Goal: Task Accomplishment & Management: Complete application form

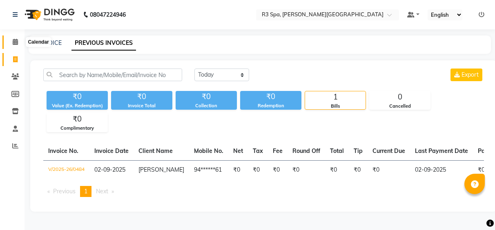
click at [10, 38] on span at bounding box center [15, 42] width 14 height 9
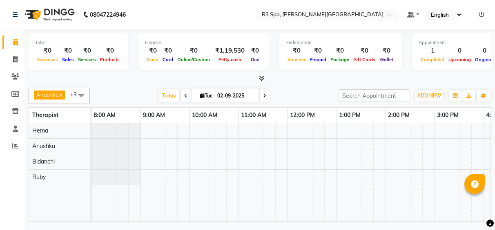
scroll to position [0, 287]
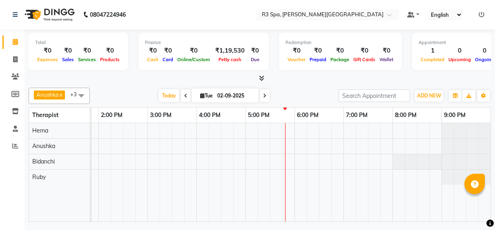
click at [278, 132] on div at bounding box center [148, 172] width 686 height 98
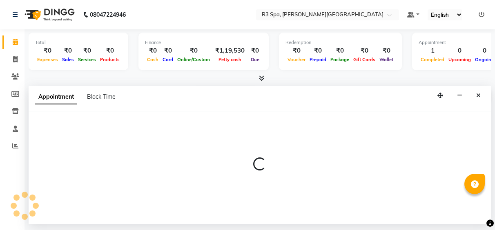
select select "70215"
select select "1050"
select select "tentative"
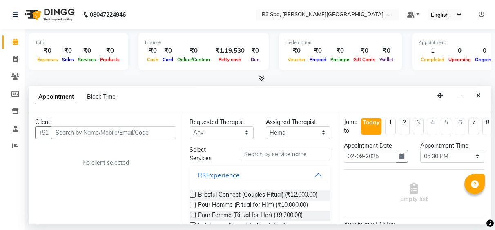
click at [107, 132] on input "text" at bounding box center [114, 133] width 124 height 13
type input "9835201565"
click at [169, 134] on span "Add Client" at bounding box center [158, 132] width 27 height 7
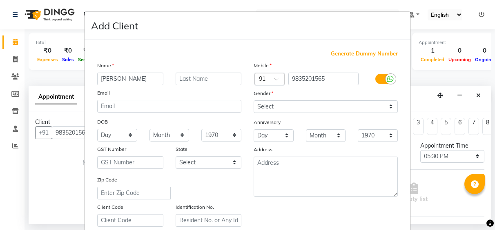
type input "[PERSON_NAME]"
click at [390, 106] on select "Select [DEMOGRAPHIC_DATA] [DEMOGRAPHIC_DATA] Other Prefer Not To Say" at bounding box center [325, 106] width 144 height 13
select select "[DEMOGRAPHIC_DATA]"
click at [253, 100] on select "Select [DEMOGRAPHIC_DATA] [DEMOGRAPHIC_DATA] Other Prefer Not To Say" at bounding box center [325, 106] width 144 height 13
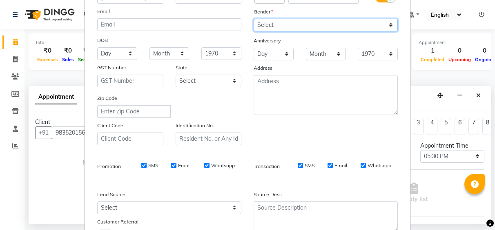
scroll to position [147, 0]
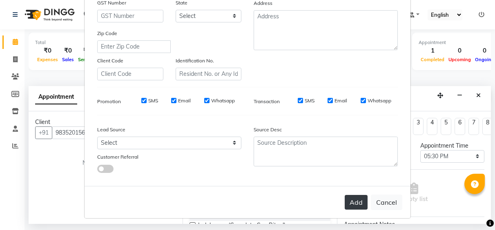
click at [357, 201] on button "Add" at bounding box center [355, 202] width 23 height 15
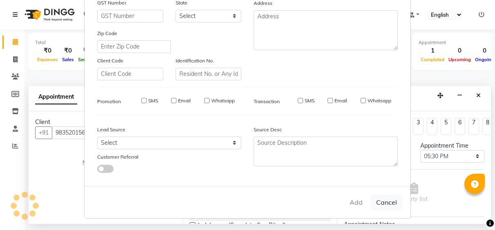
type input "98******65"
select select
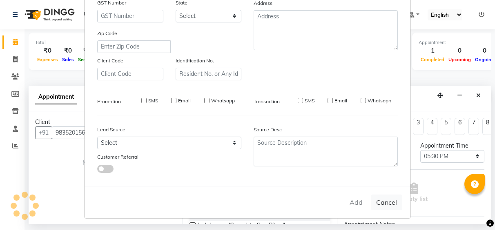
select select
checkbox input "false"
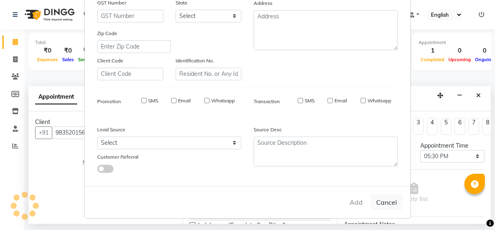
checkbox input "false"
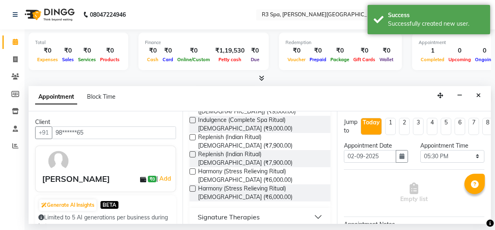
scroll to position [196, 0]
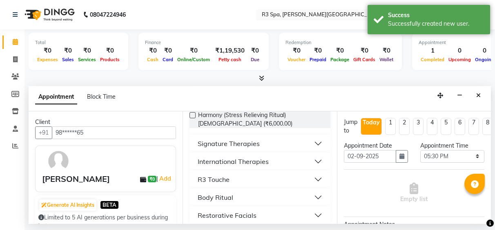
click at [311, 154] on button "International Therapies" at bounding box center [260, 161] width 134 height 15
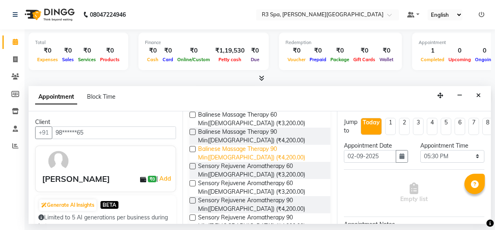
scroll to position [359, 0]
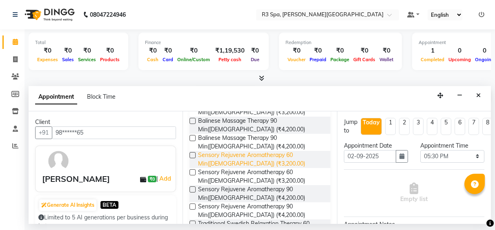
click at [246, 157] on span "Sensory Rejuvene Aromatherapy 60 Min([DEMOGRAPHIC_DATA]) (₹3,200.00)" at bounding box center [260, 159] width 125 height 17
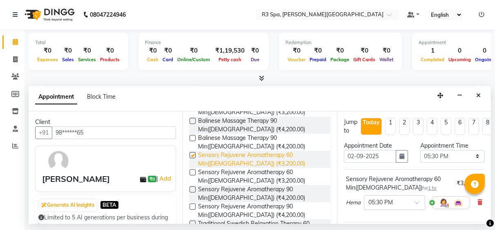
checkbox input "false"
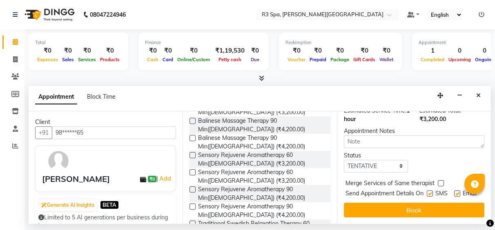
scroll to position [132, 0]
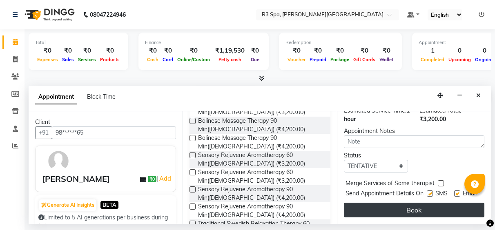
click at [407, 203] on button "Book" at bounding box center [414, 210] width 140 height 15
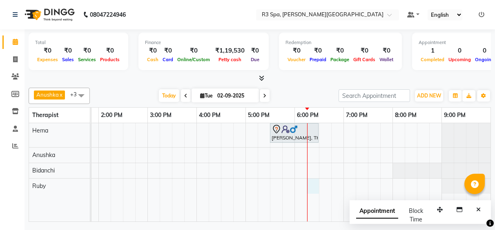
click at [308, 187] on div "[PERSON_NAME], TK02, 05:30 PM-06:30 PM, Sensory Rejuvene Aromatherapy 60 Min([D…" at bounding box center [148, 172] width 686 height 98
select select "88869"
select select "tentative"
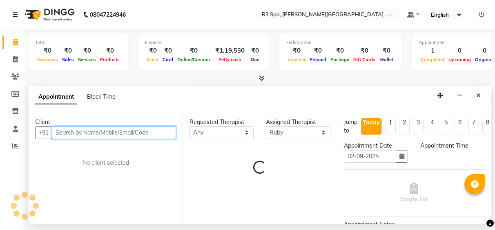
select select "1095"
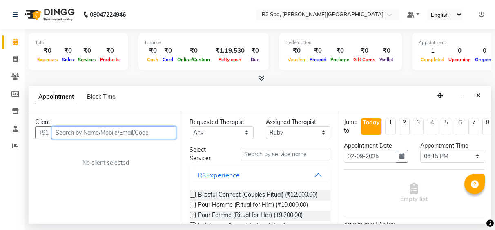
click at [79, 136] on input "text" at bounding box center [114, 133] width 124 height 13
type input "9668051245"
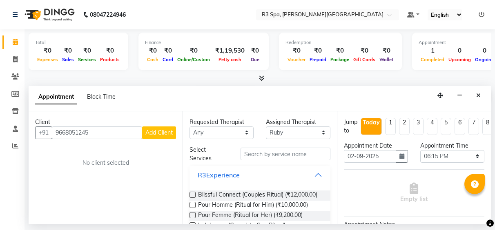
click at [154, 131] on span "Add Client" at bounding box center [158, 132] width 27 height 7
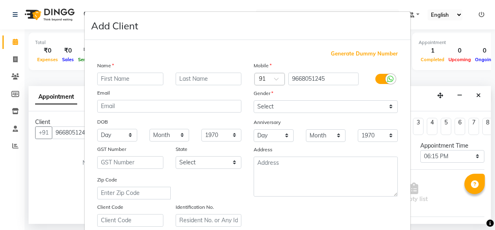
click at [106, 81] on input "text" at bounding box center [130, 79] width 66 height 13
type input "Rohit"
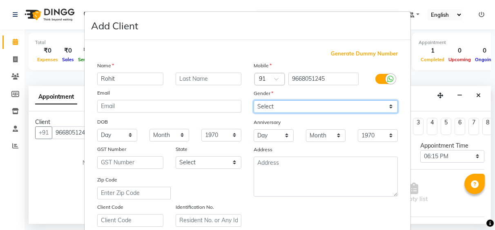
click at [386, 105] on select "Select [DEMOGRAPHIC_DATA] [DEMOGRAPHIC_DATA] Other Prefer Not To Say" at bounding box center [325, 106] width 144 height 13
select select "[DEMOGRAPHIC_DATA]"
click at [253, 100] on select "Select [DEMOGRAPHIC_DATA] [DEMOGRAPHIC_DATA] Other Prefer Not To Say" at bounding box center [325, 106] width 144 height 13
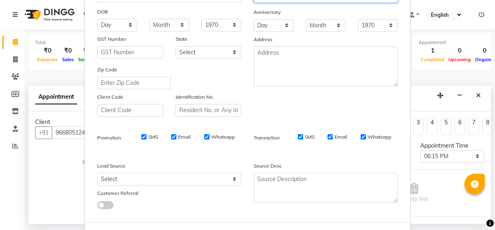
scroll to position [147, 0]
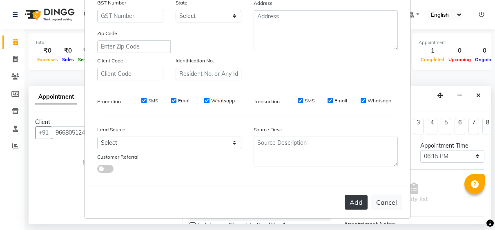
click at [350, 202] on button "Add" at bounding box center [355, 202] width 23 height 15
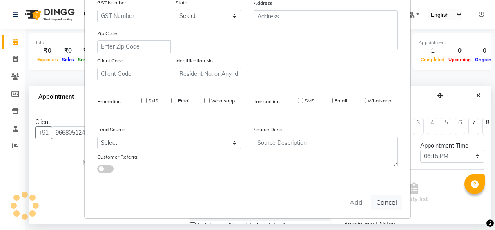
type input "96******45"
select select
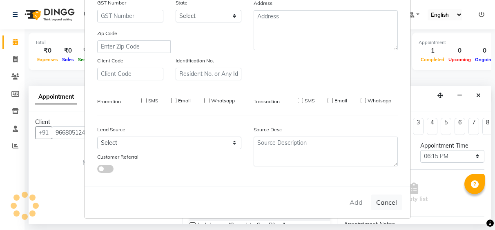
select select
checkbox input "false"
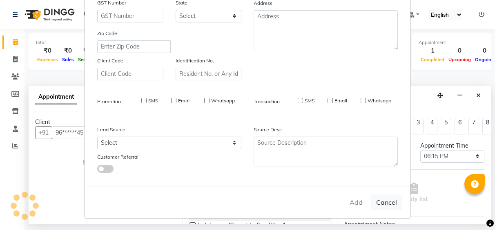
checkbox input "false"
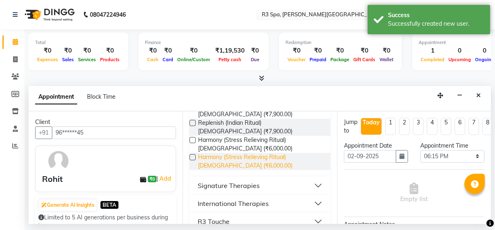
scroll to position [196, 0]
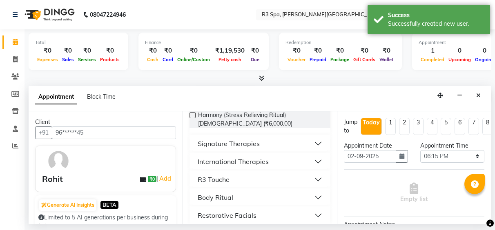
click at [269, 154] on button "International Therapies" at bounding box center [260, 161] width 134 height 15
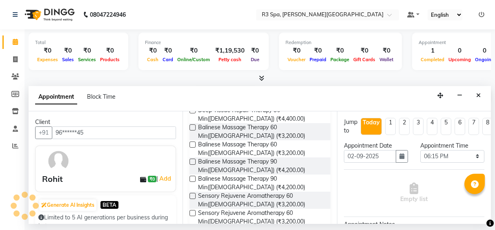
scroll to position [400, 0]
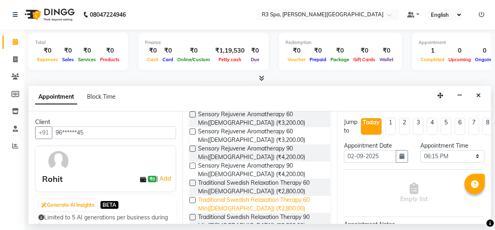
click at [239, 196] on span "Traditional Swedish Relaxation Therapy 60 Min([DEMOGRAPHIC_DATA]) (₹2,800.00)" at bounding box center [260, 204] width 125 height 17
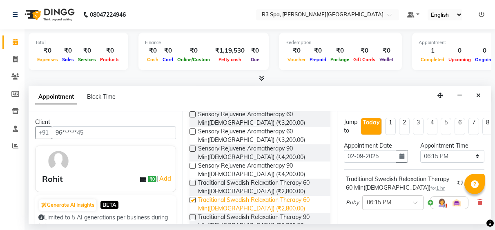
checkbox input "false"
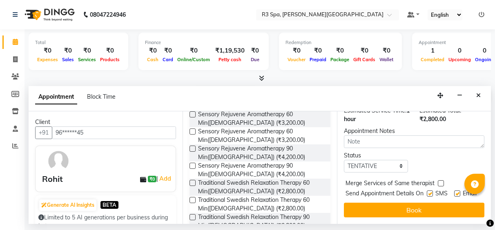
scroll to position [132, 0]
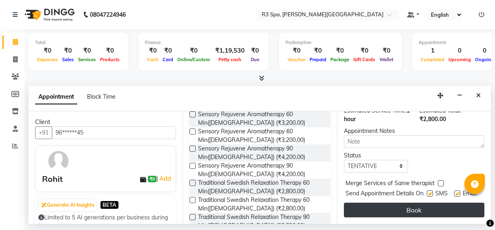
click at [406, 204] on button "Book" at bounding box center [414, 210] width 140 height 15
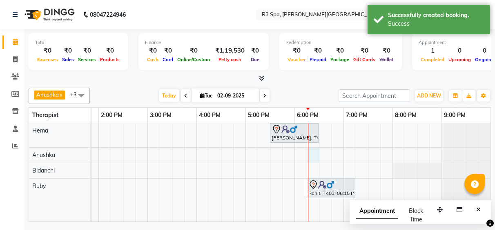
click at [309, 154] on div "[PERSON_NAME], TK02, 05:30 PM-06:30 PM, Sensory Rejuvene Aromatherapy 60 Min([D…" at bounding box center [148, 172] width 686 height 98
select select "71313"
select select "tentative"
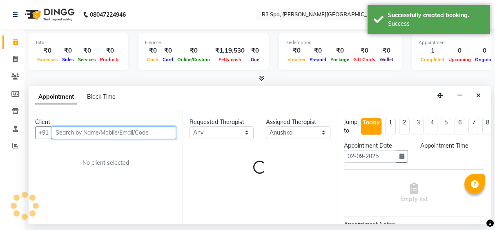
select select "1095"
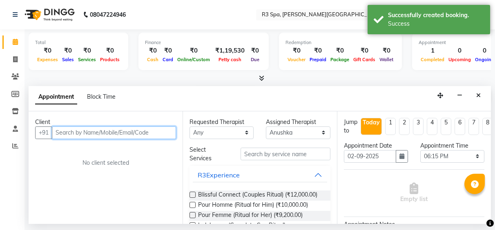
click at [68, 131] on input "text" at bounding box center [114, 133] width 124 height 13
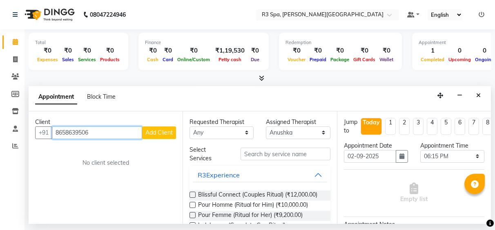
type input "8658639506"
click at [167, 134] on span "Add Client" at bounding box center [158, 132] width 27 height 7
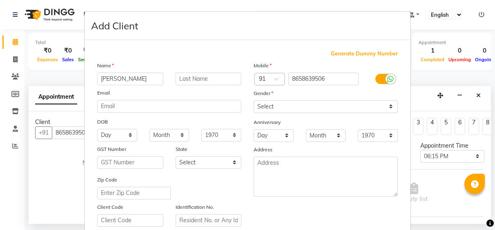
type input "[PERSON_NAME]"
click at [389, 104] on select "Select [DEMOGRAPHIC_DATA] [DEMOGRAPHIC_DATA] Other Prefer Not To Say" at bounding box center [325, 106] width 144 height 13
select select "[DEMOGRAPHIC_DATA]"
click at [253, 100] on select "Select [DEMOGRAPHIC_DATA] [DEMOGRAPHIC_DATA] Other Prefer Not To Say" at bounding box center [325, 106] width 144 height 13
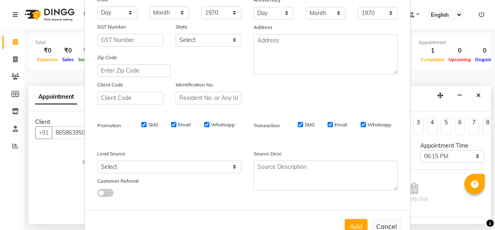
scroll to position [147, 0]
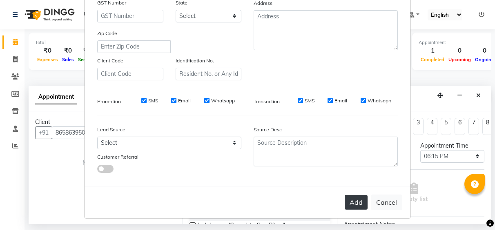
click at [355, 203] on button "Add" at bounding box center [355, 202] width 23 height 15
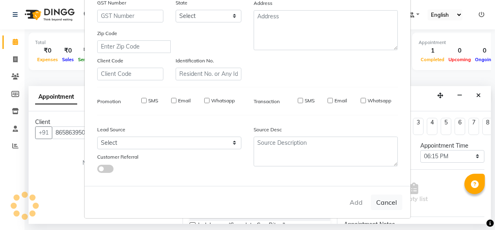
type input "86******06"
select select
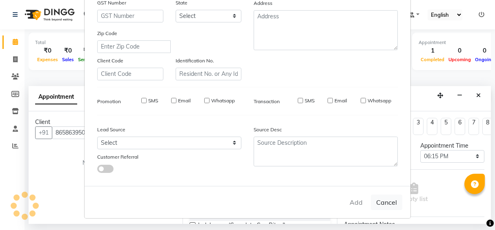
select select
checkbox input "false"
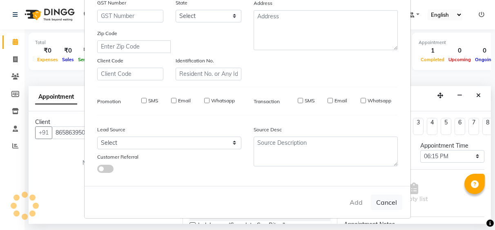
checkbox input "false"
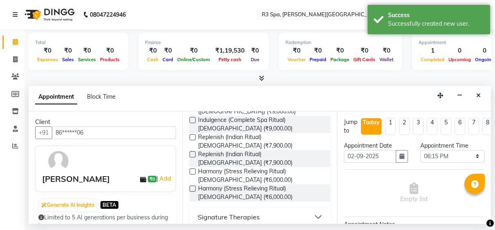
scroll to position [163, 0]
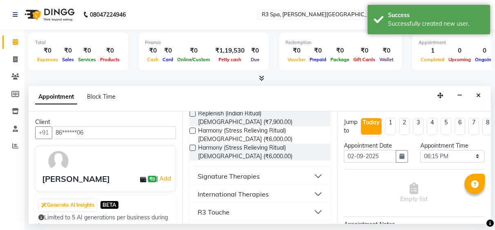
click at [261, 189] on div "International Therapies" at bounding box center [233, 194] width 71 height 10
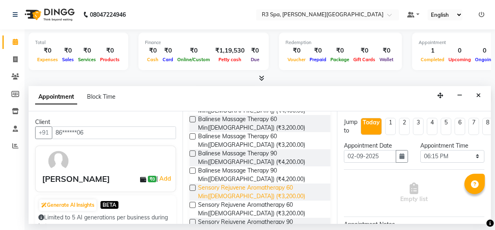
scroll to position [449, 0]
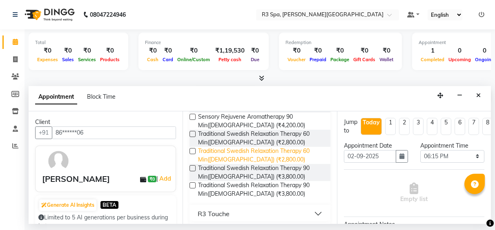
click at [230, 153] on span "Traditional Swedish Relaxation Therapy 60 Min([DEMOGRAPHIC_DATA]) (₹2,800.00)" at bounding box center [260, 155] width 125 height 17
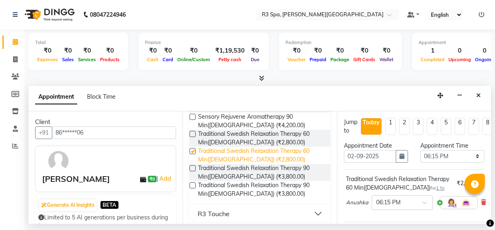
checkbox input "false"
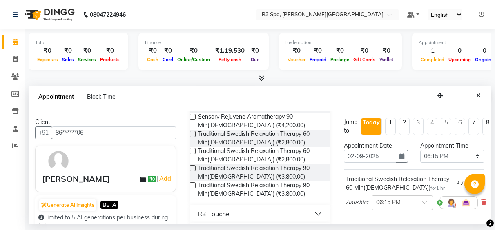
scroll to position [132, 0]
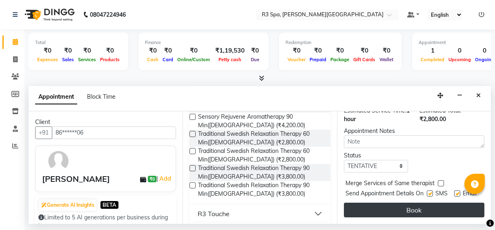
click at [405, 208] on button "Book" at bounding box center [414, 210] width 140 height 15
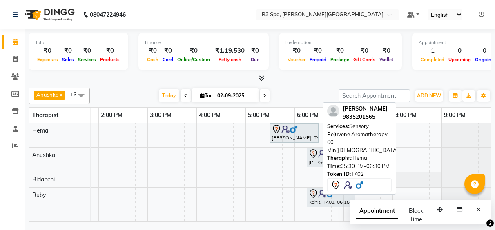
click at [287, 137] on div "[PERSON_NAME], TK02, 05:30 PM-06:30 PM, Sensory Rejuvene Aromatherapy 60 Min([D…" at bounding box center [294, 132] width 47 height 17
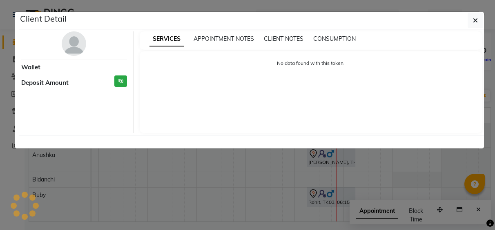
select select "7"
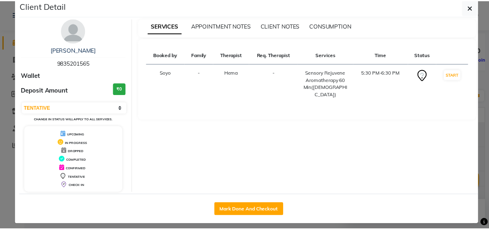
scroll to position [20, 0]
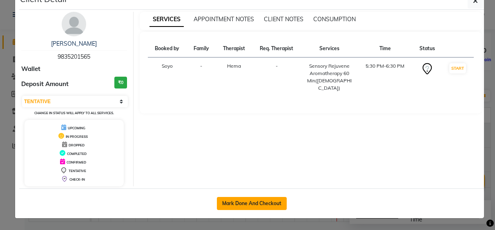
click at [247, 204] on button "Mark Done And Checkout" at bounding box center [252, 203] width 70 height 13
select select "service"
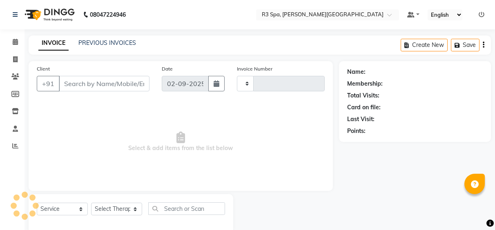
type input "0485"
select select "7789"
type input "98******65"
select select "71314"
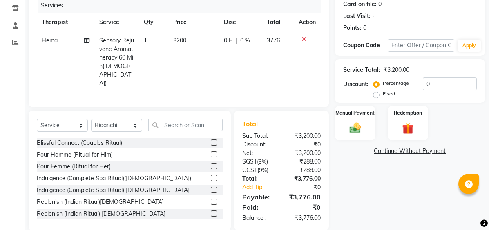
scroll to position [105, 0]
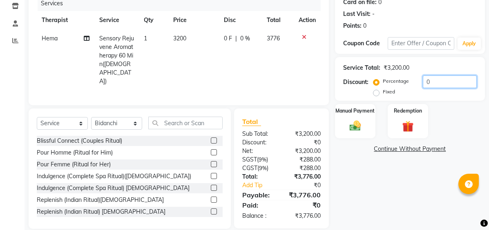
click at [434, 80] on input "0" at bounding box center [449, 82] width 54 height 13
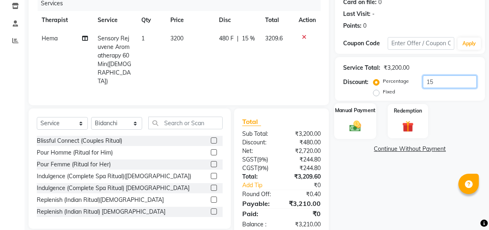
type input "15"
click at [364, 115] on div "Manual Payment" at bounding box center [355, 121] width 42 height 36
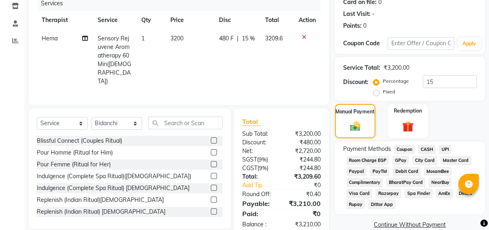
click at [442, 148] on span "UPI" at bounding box center [444, 149] width 13 height 9
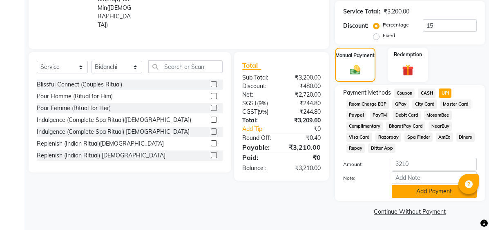
click at [437, 195] on button "Add Payment" at bounding box center [433, 191] width 85 height 13
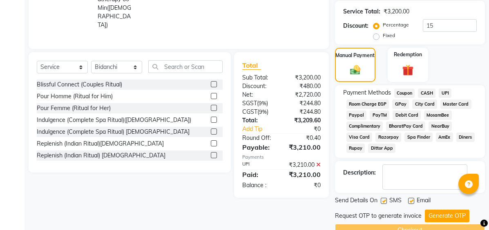
scroll to position [180, 0]
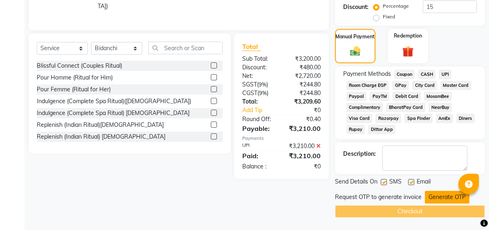
click at [435, 195] on button "Generate OTP" at bounding box center [446, 197] width 44 height 13
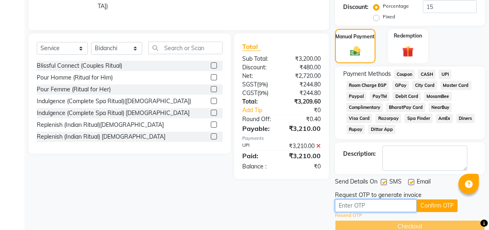
click at [401, 206] on input "text" at bounding box center [376, 206] width 82 height 13
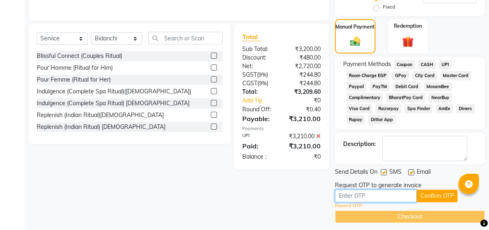
scroll to position [195, 0]
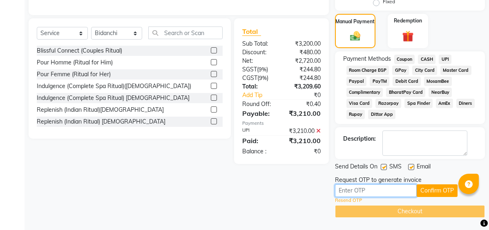
click at [381, 192] on input "text" at bounding box center [376, 190] width 82 height 13
click at [360, 192] on input "text" at bounding box center [376, 190] width 82 height 13
type input "3567"
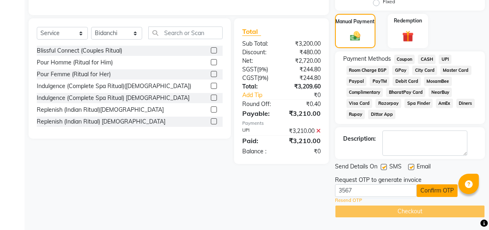
click at [444, 194] on button "Confirm OTP" at bounding box center [436, 190] width 41 height 13
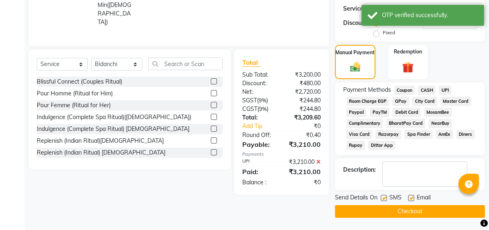
click at [423, 212] on button "Checkout" at bounding box center [410, 211] width 150 height 13
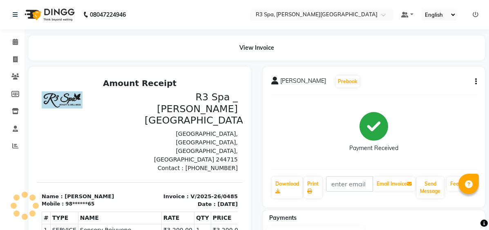
select select "service"
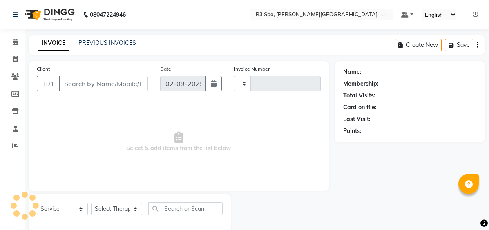
scroll to position [15, 0]
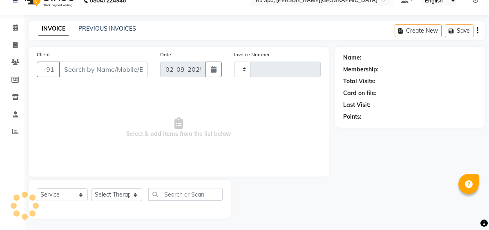
type input "0486"
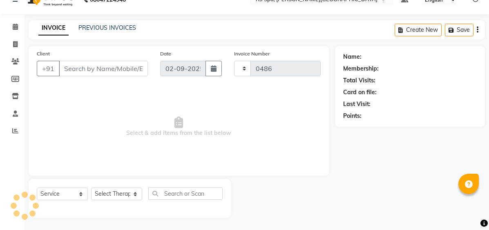
select select "7789"
select select "71314"
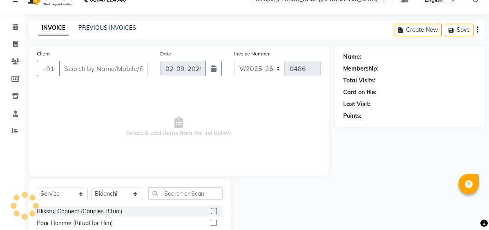
type input "98******65"
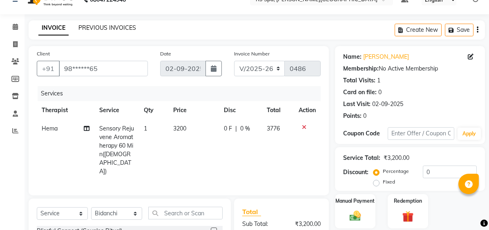
click at [105, 28] on link "PREVIOUS INVOICES" at bounding box center [107, 27] width 58 height 7
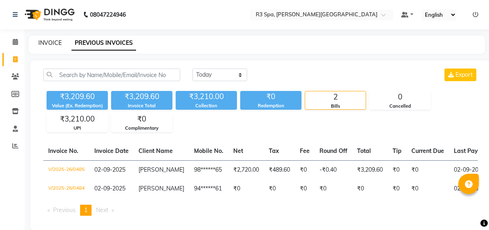
click at [49, 40] on link "INVOICE" at bounding box center [49, 42] width 23 height 7
select select "7789"
select select "service"
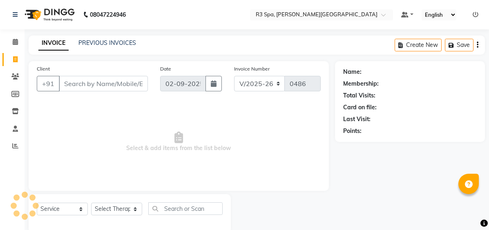
scroll to position [15, 0]
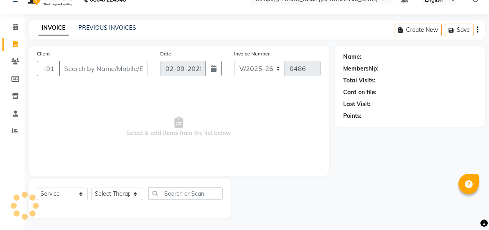
select select "71314"
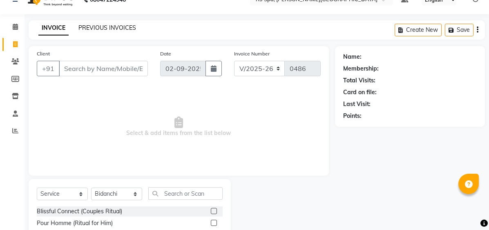
click at [88, 25] on link "PREVIOUS INVOICES" at bounding box center [107, 27] width 58 height 7
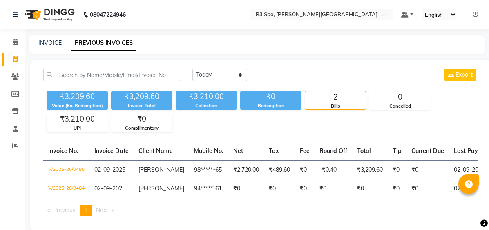
click at [12, 11] on div "08047224946" at bounding box center [69, 14] width 125 height 23
click at [17, 13] on icon at bounding box center [15, 15] width 5 height 6
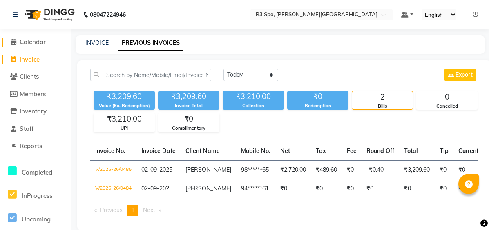
click at [23, 44] on span "Calendar" at bounding box center [33, 42] width 26 height 8
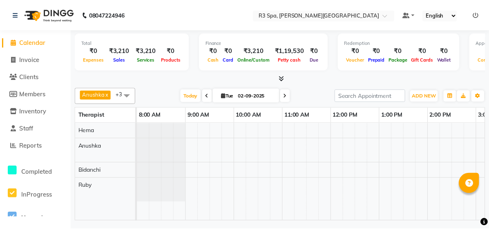
scroll to position [0, 308]
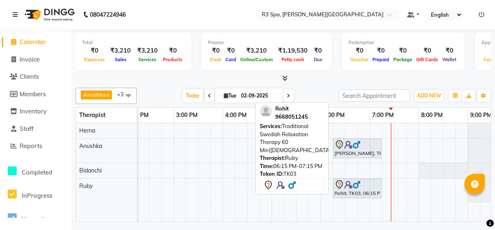
click at [355, 191] on div "Rohit, TK03, 06:15 PM-07:15 PM, Traditional Swedish Relaxation Therapy 60 Min([…" at bounding box center [356, 188] width 47 height 17
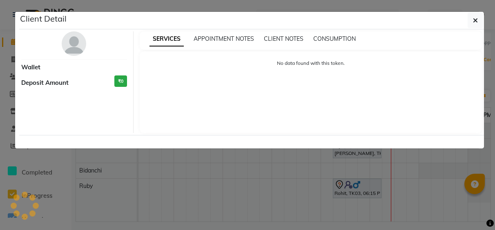
select select "7"
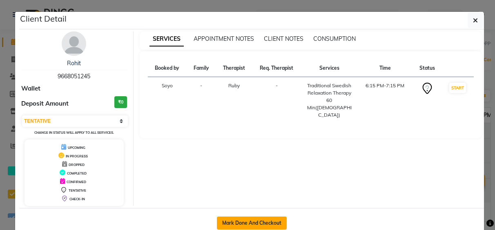
click at [253, 222] on button "Mark Done And Checkout" at bounding box center [252, 223] width 70 height 13
select select "service"
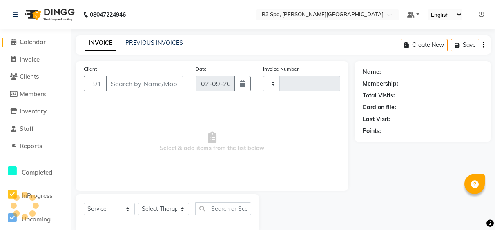
type input "0486"
select select "7789"
select select "71314"
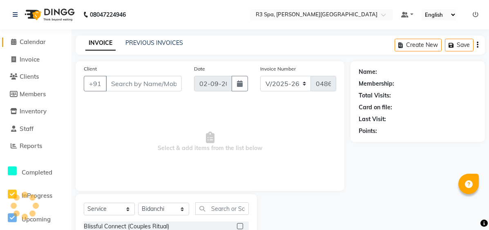
type input "96******45"
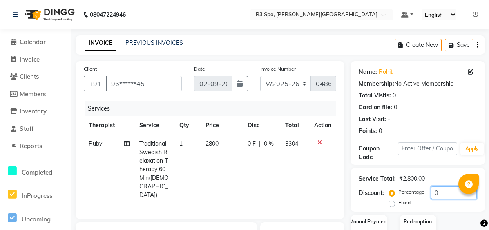
click at [444, 191] on input "0" at bounding box center [454, 193] width 46 height 13
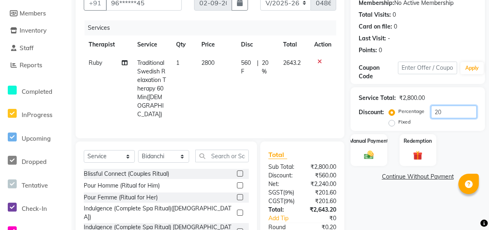
scroll to position [149, 0]
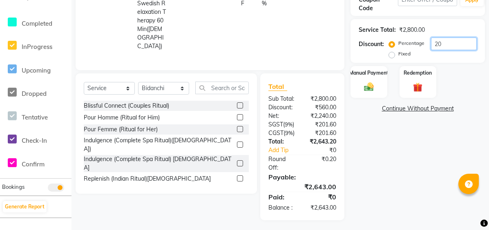
type input "20"
click at [373, 42] on div "Discount:" at bounding box center [370, 44] width 25 height 9
click at [376, 81] on img at bounding box center [368, 86] width 16 height 11
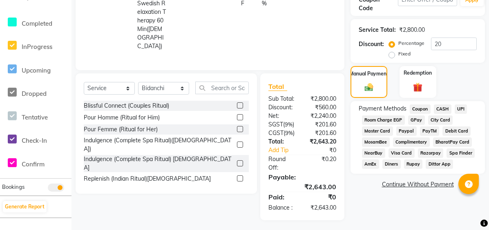
click at [461, 111] on span "UPI" at bounding box center [460, 108] width 13 height 9
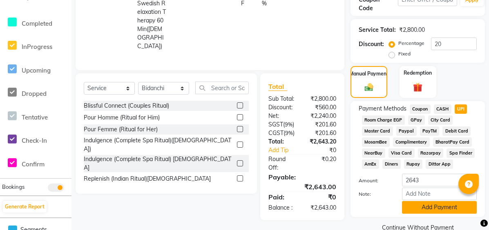
click at [448, 207] on button "Add Payment" at bounding box center [439, 207] width 75 height 13
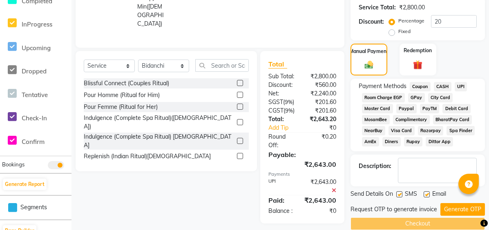
scroll to position [184, 0]
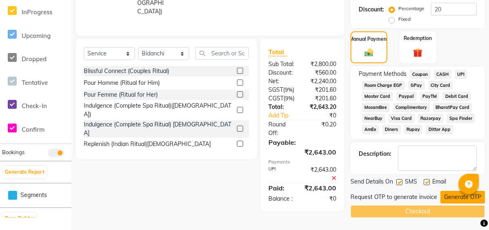
click at [455, 197] on button "Generate OTP" at bounding box center [462, 197] width 44 height 13
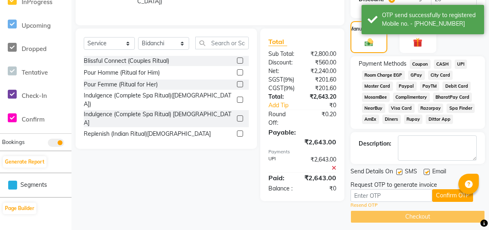
scroll to position [199, 0]
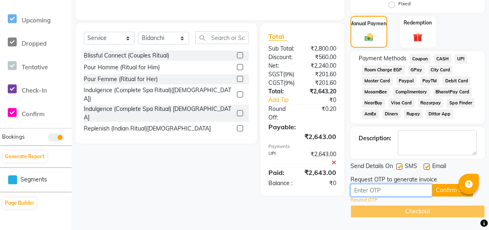
click at [371, 191] on input "text" at bounding box center [391, 190] width 82 height 13
type input "4143"
click at [453, 185] on button "Confirm OTP" at bounding box center [452, 190] width 41 height 13
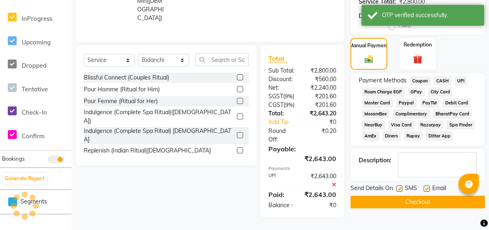
scroll to position [175, 0]
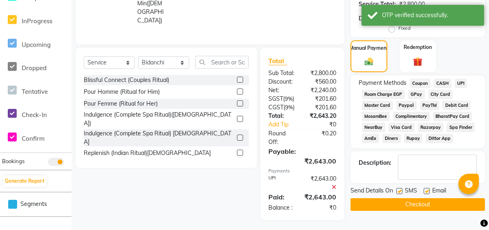
click at [420, 201] on button "Checkout" at bounding box center [417, 204] width 134 height 13
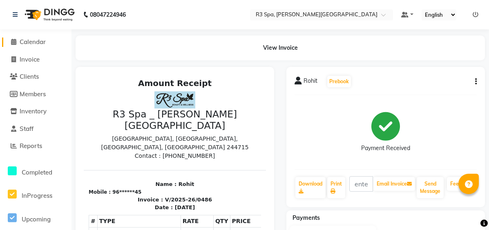
click at [21, 42] on span "Calendar" at bounding box center [33, 42] width 26 height 8
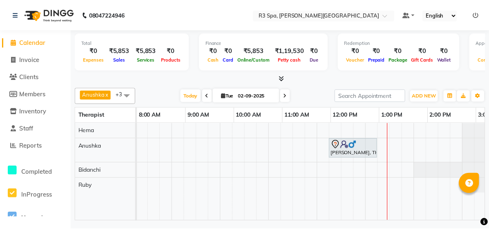
scroll to position [0, 308]
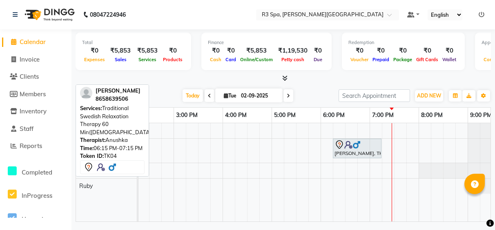
click at [369, 151] on div "[PERSON_NAME], TK04, 06:15 PM-07:15 PM, Traditional Swedish Relaxation Therapy …" at bounding box center [356, 148] width 47 height 17
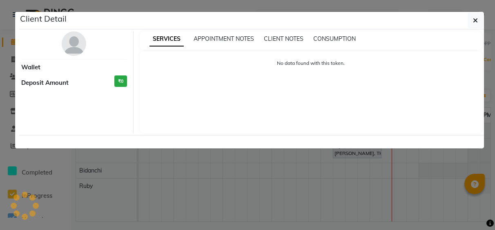
select select "7"
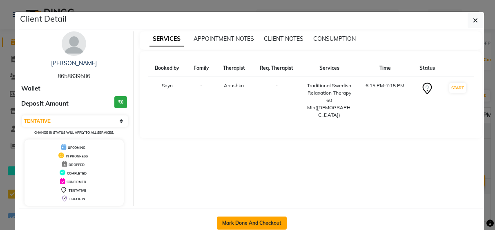
click at [264, 224] on button "Mark Done And Checkout" at bounding box center [252, 223] width 70 height 13
select select "7789"
select select "service"
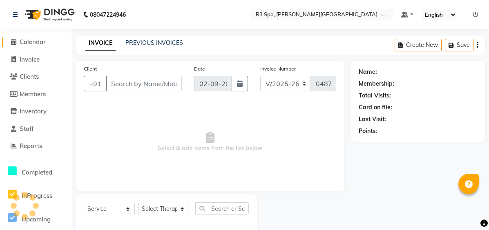
type input "86******06"
select select "71314"
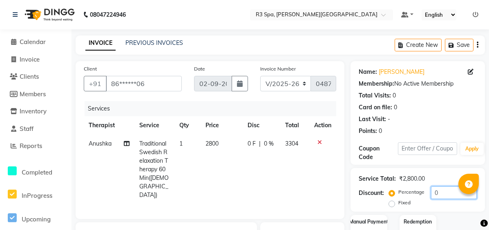
click at [444, 193] on input "0" at bounding box center [454, 193] width 46 height 13
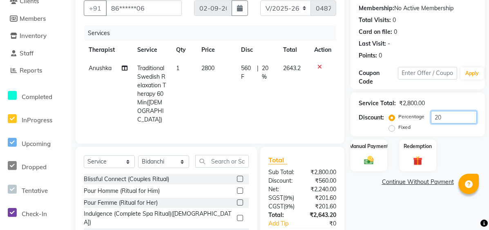
scroll to position [149, 0]
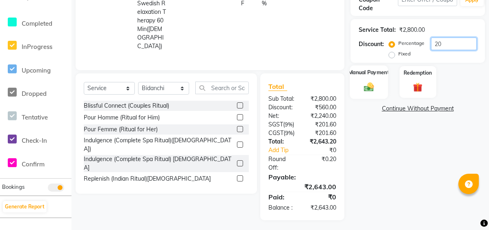
type input "20"
click at [371, 85] on img at bounding box center [368, 86] width 16 height 11
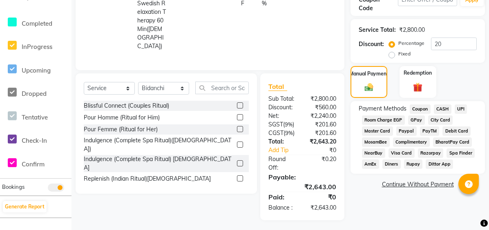
click at [463, 107] on span "UPI" at bounding box center [460, 108] width 13 height 9
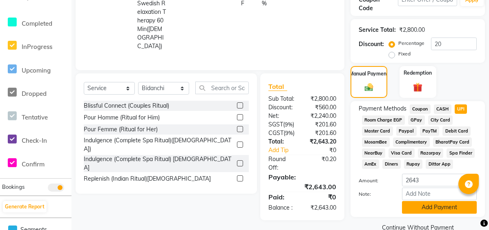
click at [426, 208] on button "Add Payment" at bounding box center [439, 207] width 75 height 13
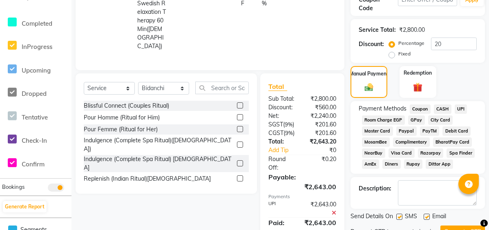
scroll to position [184, 0]
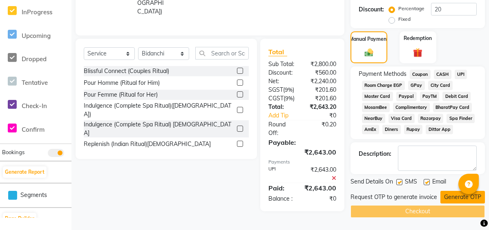
click at [449, 195] on button "Generate OTP" at bounding box center [462, 197] width 44 height 13
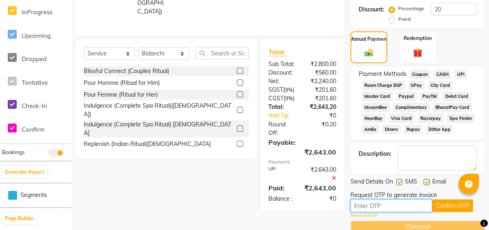
click at [394, 205] on input "text" at bounding box center [391, 206] width 82 height 13
type input "8871"
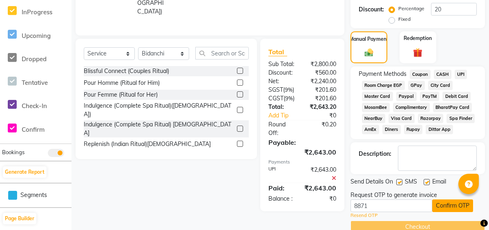
click at [435, 202] on button "Confirm OTP" at bounding box center [452, 206] width 41 height 13
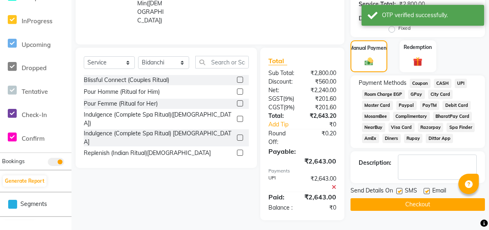
click at [435, 202] on button "Checkout" at bounding box center [417, 204] width 134 height 13
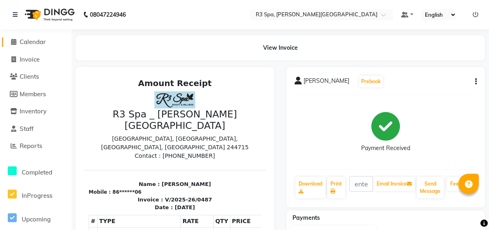
click at [42, 38] on span "Calendar" at bounding box center [33, 42] width 26 height 8
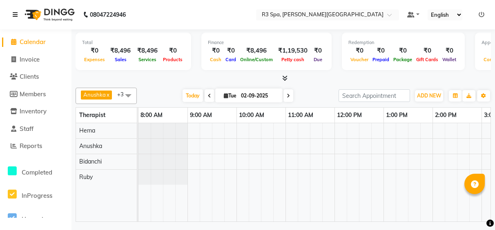
click at [13, 13] on icon at bounding box center [15, 15] width 5 height 6
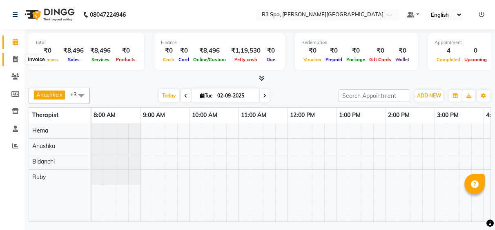
click at [20, 60] on span at bounding box center [15, 59] width 14 height 9
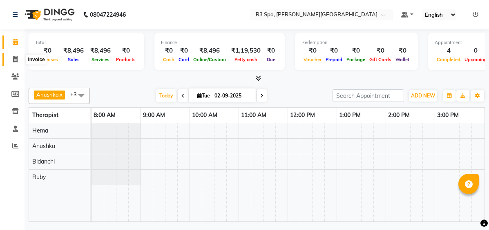
select select "7789"
select select "service"
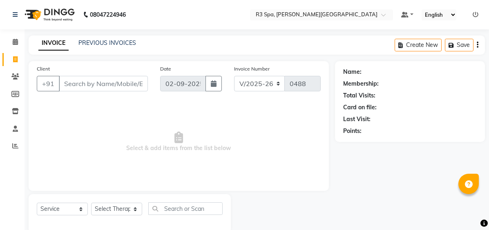
select select "71314"
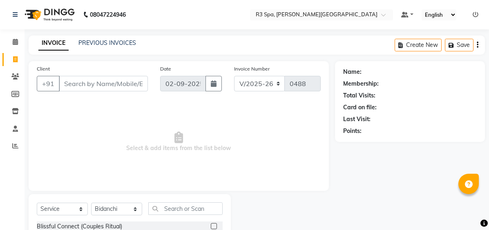
click at [76, 85] on input "Client" at bounding box center [103, 84] width 89 height 16
click at [13, 38] on span at bounding box center [15, 42] width 14 height 9
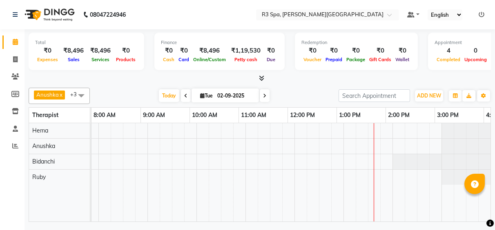
scroll to position [0, 287]
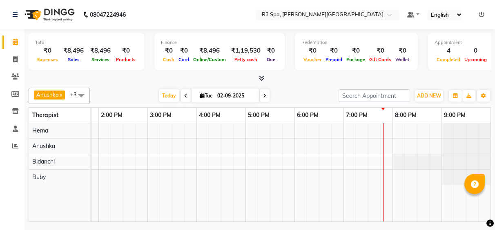
click at [373, 147] on div at bounding box center [148, 172] width 686 height 98
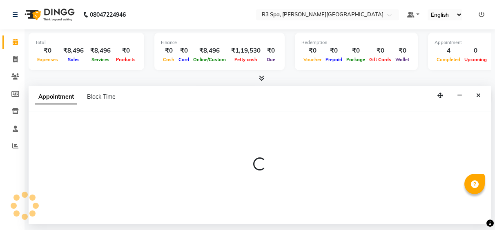
select select "71313"
select select "1170"
select select "tentative"
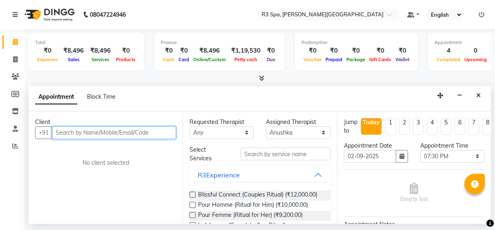
click at [71, 133] on input "text" at bounding box center [114, 133] width 124 height 13
type input "9839192562"
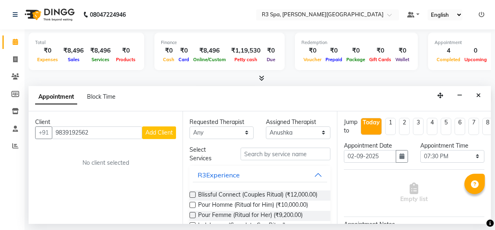
click at [159, 133] on span "Add Client" at bounding box center [158, 132] width 27 height 7
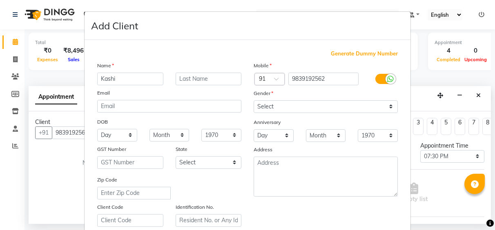
type input "Kashi"
click at [391, 107] on select "Select [DEMOGRAPHIC_DATA] [DEMOGRAPHIC_DATA] Other Prefer Not To Say" at bounding box center [325, 106] width 144 height 13
select select "[DEMOGRAPHIC_DATA]"
click at [253, 100] on select "Select [DEMOGRAPHIC_DATA] [DEMOGRAPHIC_DATA] Other Prefer Not To Say" at bounding box center [325, 106] width 144 height 13
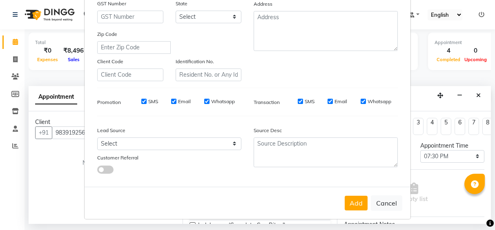
scroll to position [147, 0]
click at [351, 201] on button "Add" at bounding box center [355, 202] width 23 height 15
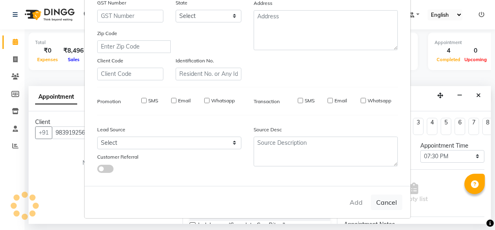
type input "98******62"
select select
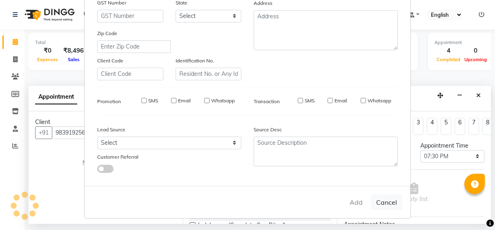
select select
checkbox input "false"
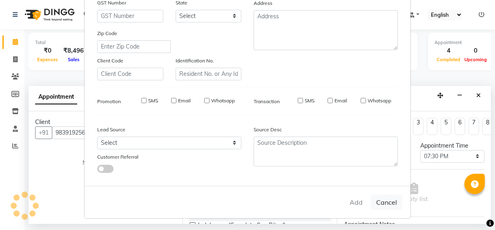
checkbox input "false"
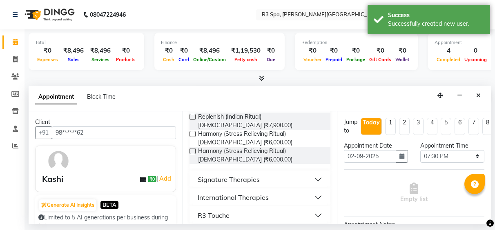
scroll to position [196, 0]
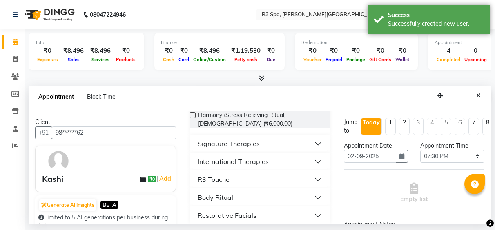
click at [255, 157] on div "International Therapies" at bounding box center [233, 162] width 71 height 10
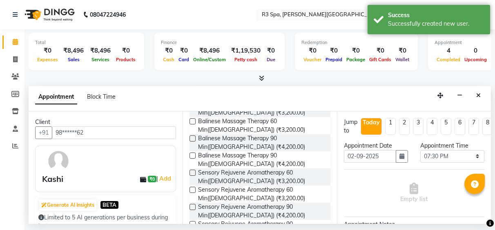
scroll to position [359, 0]
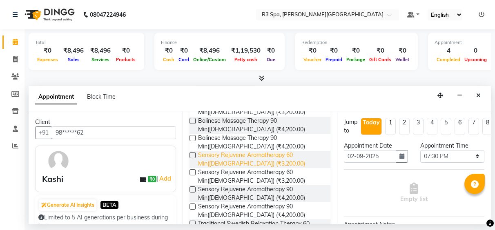
click at [238, 158] on span "Sensory Rejuvene Aromatherapy 60 Min([DEMOGRAPHIC_DATA]) (₹3,200.00)" at bounding box center [260, 159] width 125 height 17
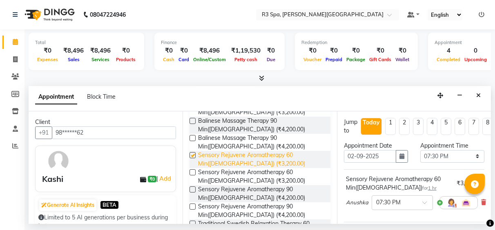
checkbox input "false"
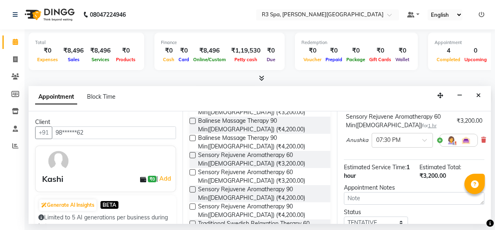
scroll to position [132, 0]
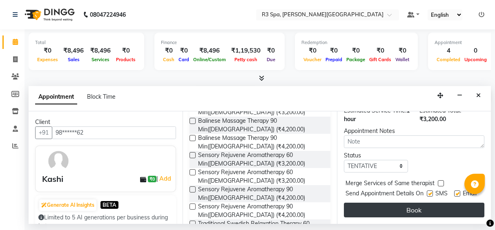
click at [412, 203] on button "Book" at bounding box center [414, 210] width 140 height 15
